Goal: Unclear: Browse casually

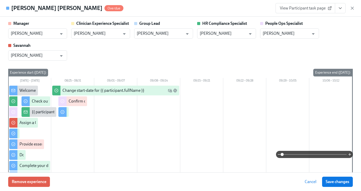
scroll to position [0, 6536]
